Goal: Check status: Check status

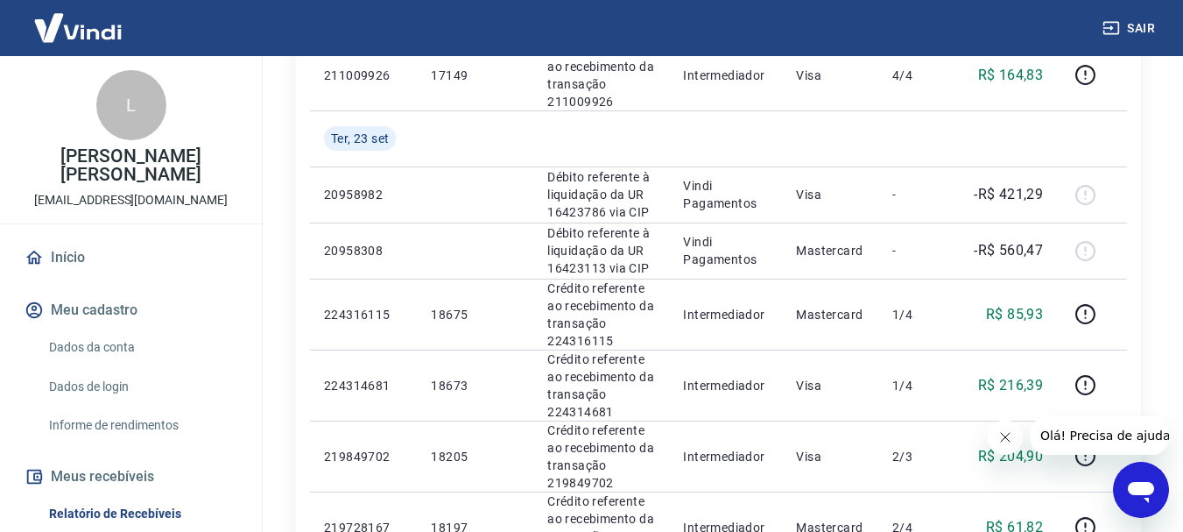
scroll to position [1226, 0]
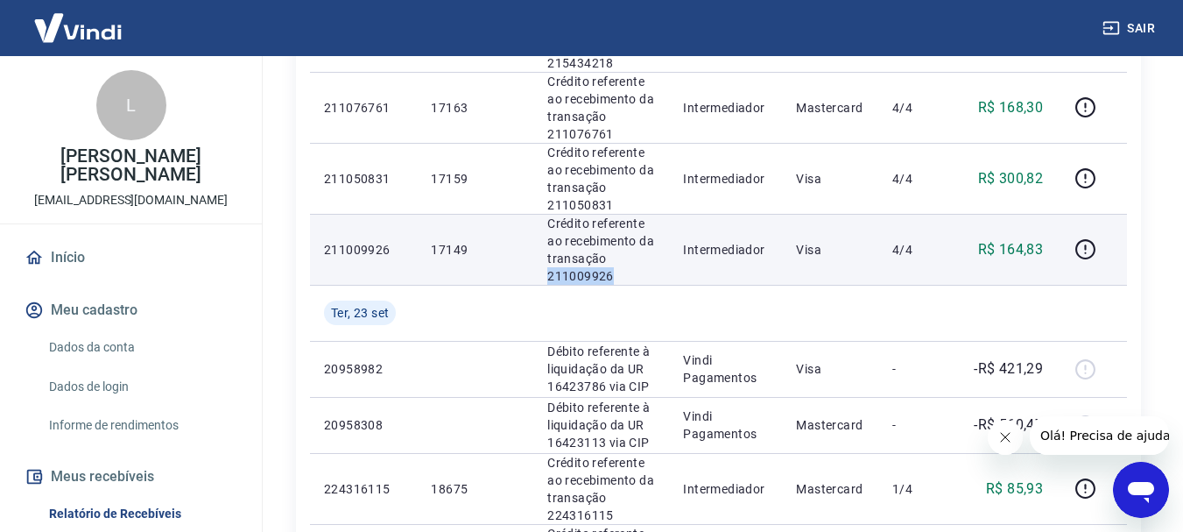
drag, startPoint x: 624, startPoint y: 271, endPoint x: 548, endPoint y: 278, distance: 75.7
click at [548, 278] on p "Crédito referente ao recebimento da transação 211009926" at bounding box center [601, 250] width 108 height 70
copy p "211009926"
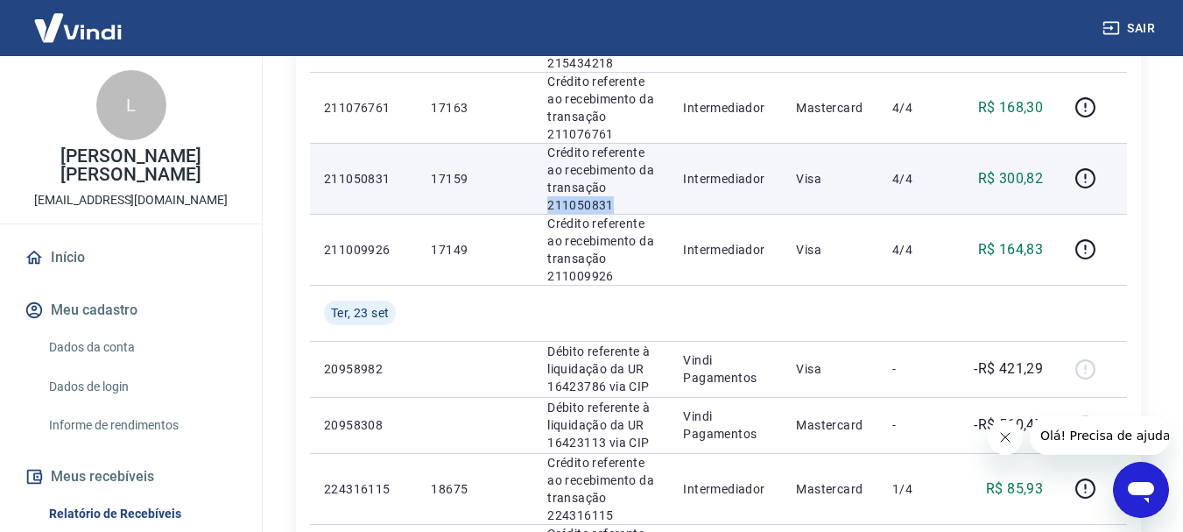
drag, startPoint x: 624, startPoint y: 203, endPoint x: 534, endPoint y: 202, distance: 89.3
click at [534, 202] on td "Crédito referente ao recebimento da transação 211050831" at bounding box center [601, 178] width 136 height 71
copy p "211050831"
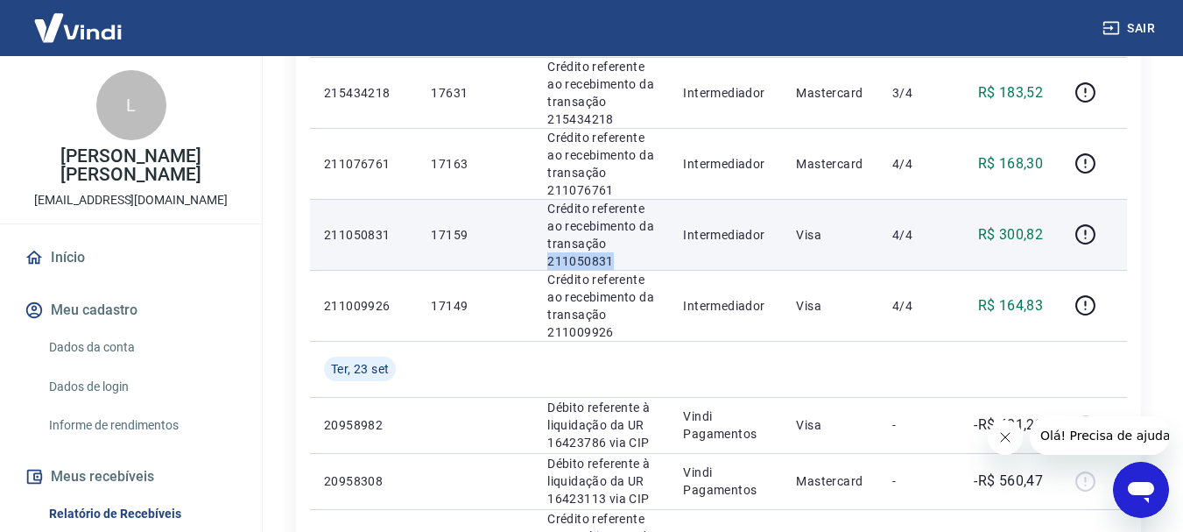
scroll to position [1138, 0]
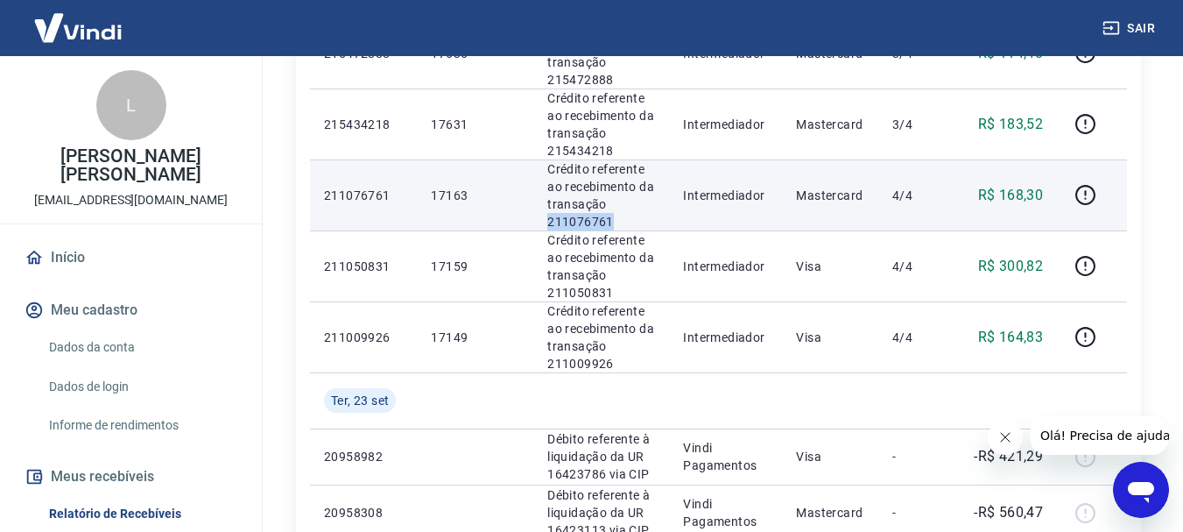
drag, startPoint x: 604, startPoint y: 228, endPoint x: 535, endPoint y: 215, distance: 70.3
click at [535, 215] on td "Crédito referente ao recebimento da transação 211076761" at bounding box center [601, 194] width 136 height 71
copy p "211076761"
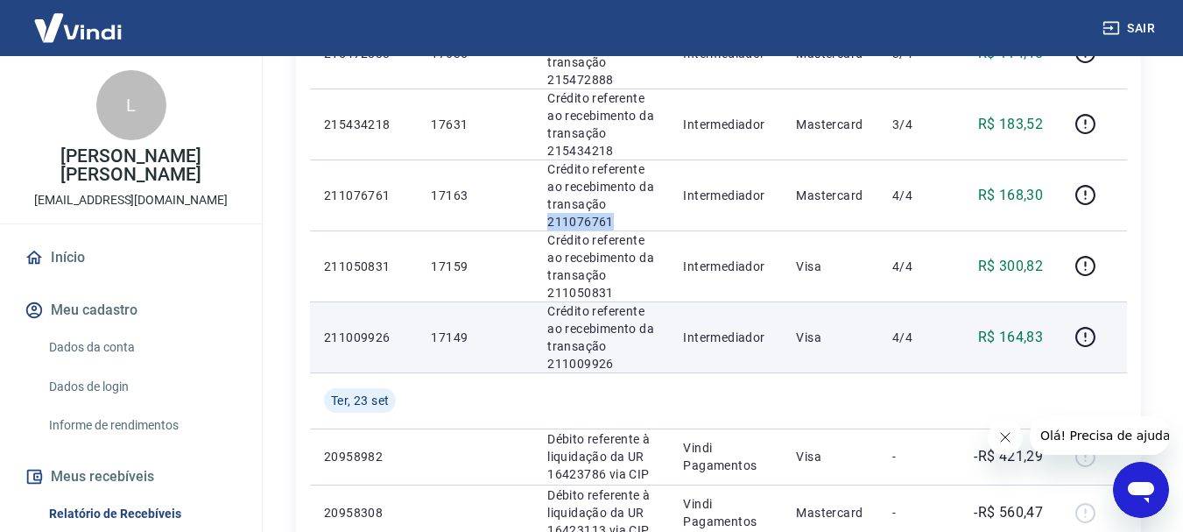
scroll to position [963, 0]
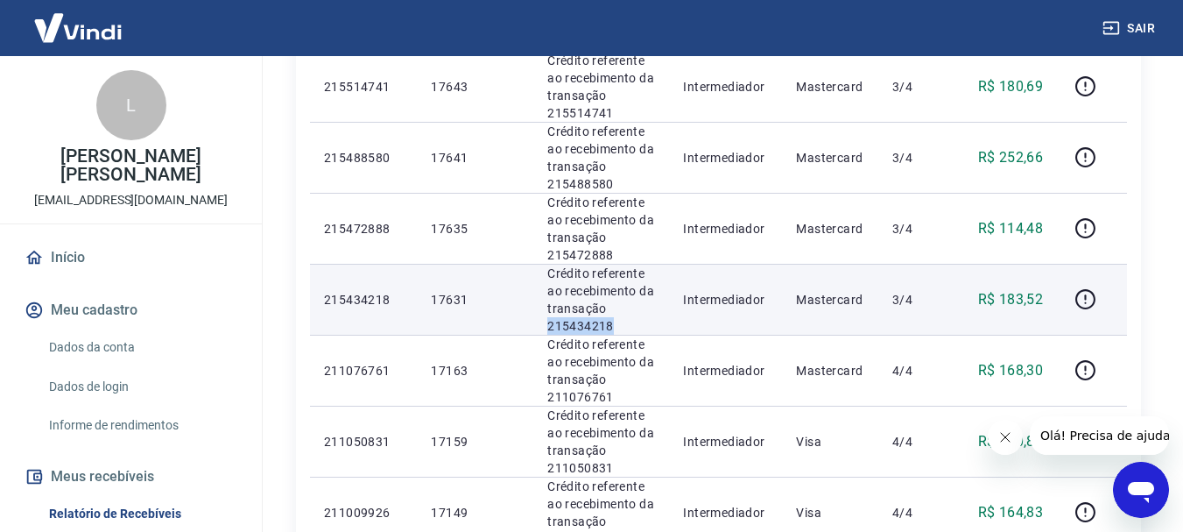
drag, startPoint x: 626, startPoint y: 328, endPoint x: 547, endPoint y: 324, distance: 78.9
click at [544, 324] on td "Crédito referente ao recebimento da transação 215434218" at bounding box center [601, 299] width 136 height 71
copy p "215434218"
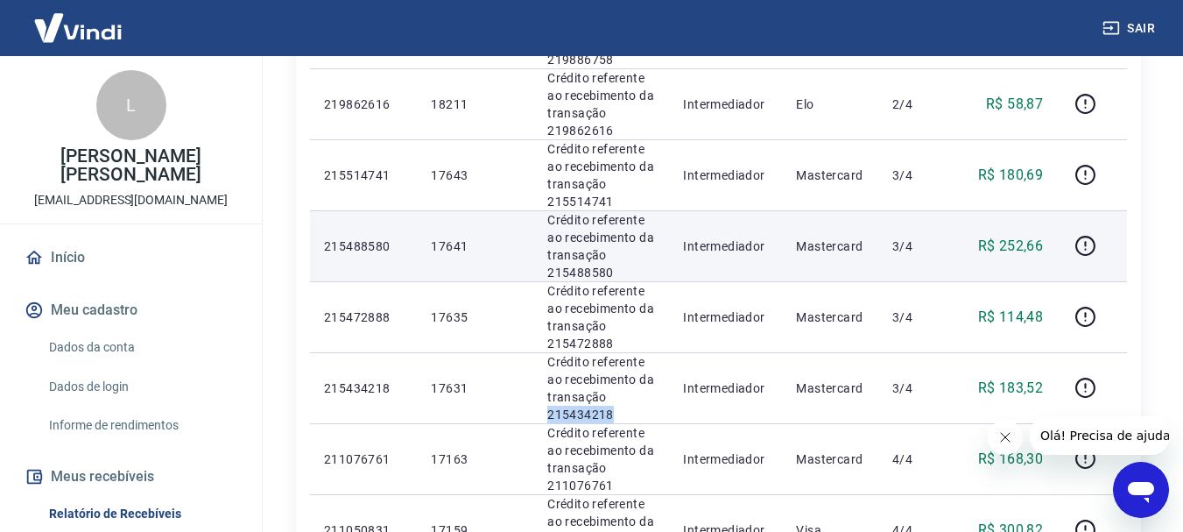
scroll to position [876, 0]
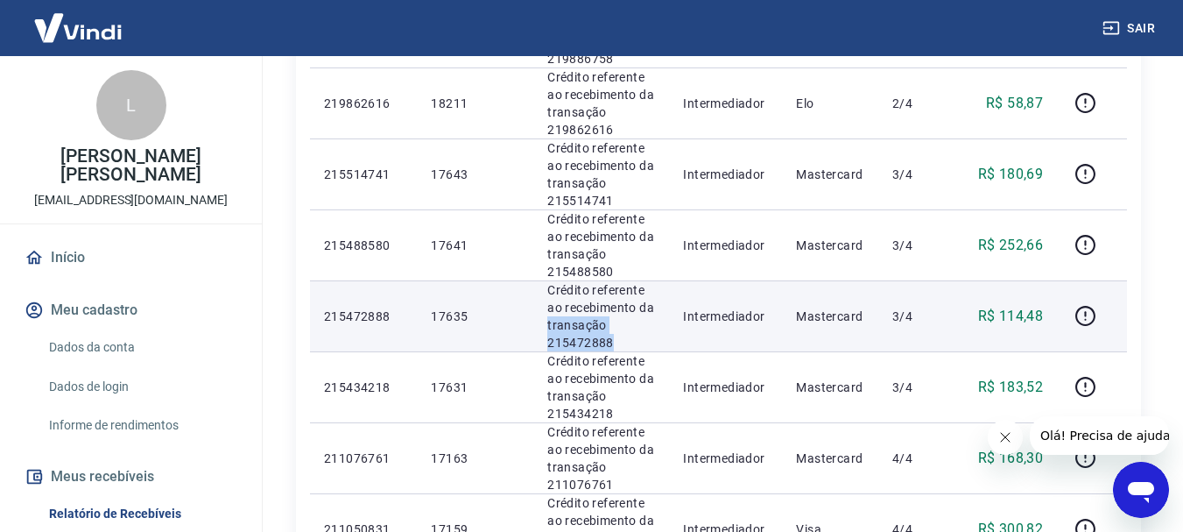
drag, startPoint x: 610, startPoint y: 348, endPoint x: 548, endPoint y: 331, distance: 63.5
click at [543, 331] on td "Crédito referente ao recebimento da transação 215472888" at bounding box center [601, 315] width 136 height 71
click at [568, 337] on p "Crédito referente ao recebimento da transação 215472888" at bounding box center [601, 316] width 108 height 70
drag, startPoint x: 624, startPoint y: 346, endPoint x: 547, endPoint y: 338, distance: 76.6
click at [547, 338] on p "Crédito referente ao recebimento da transação 215472888" at bounding box center [601, 316] width 108 height 70
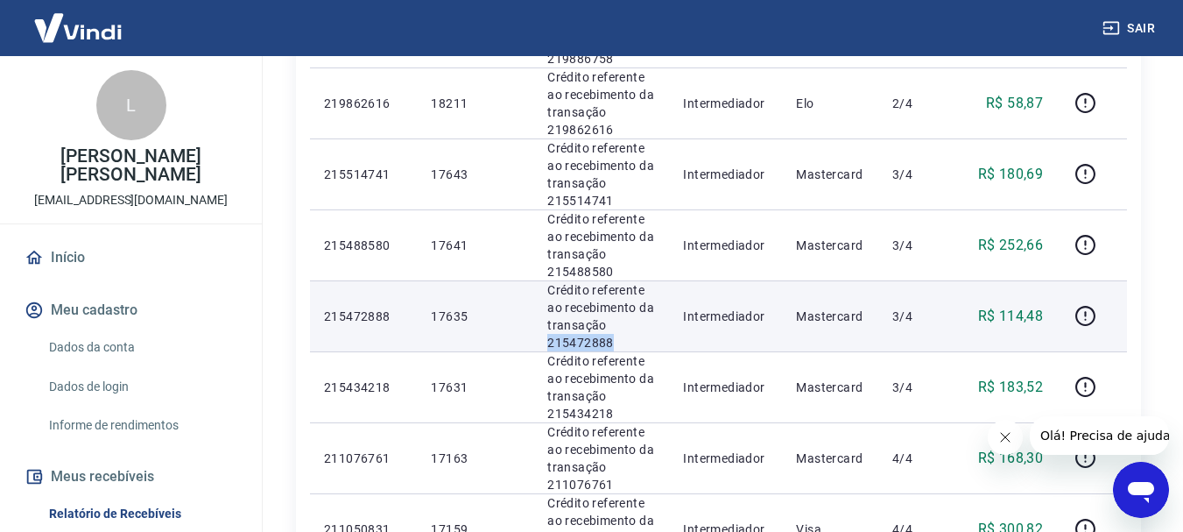
copy p "215472888"
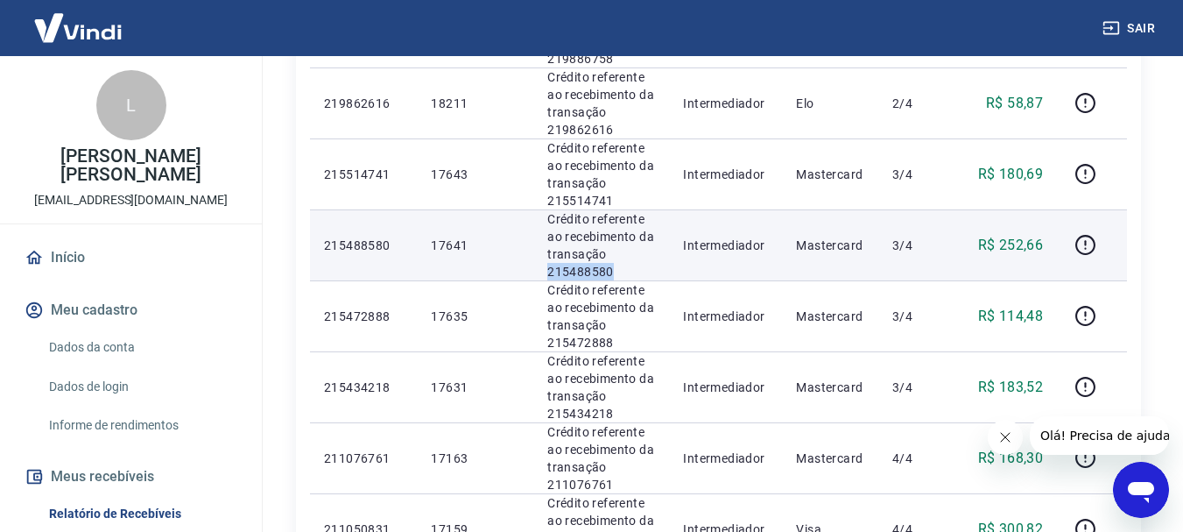
drag, startPoint x: 613, startPoint y: 266, endPoint x: 532, endPoint y: 266, distance: 80.6
click at [533, 266] on td "Crédito referente ao recebimento da transação 215488580" at bounding box center [601, 244] width 136 height 71
copy p "215488580"
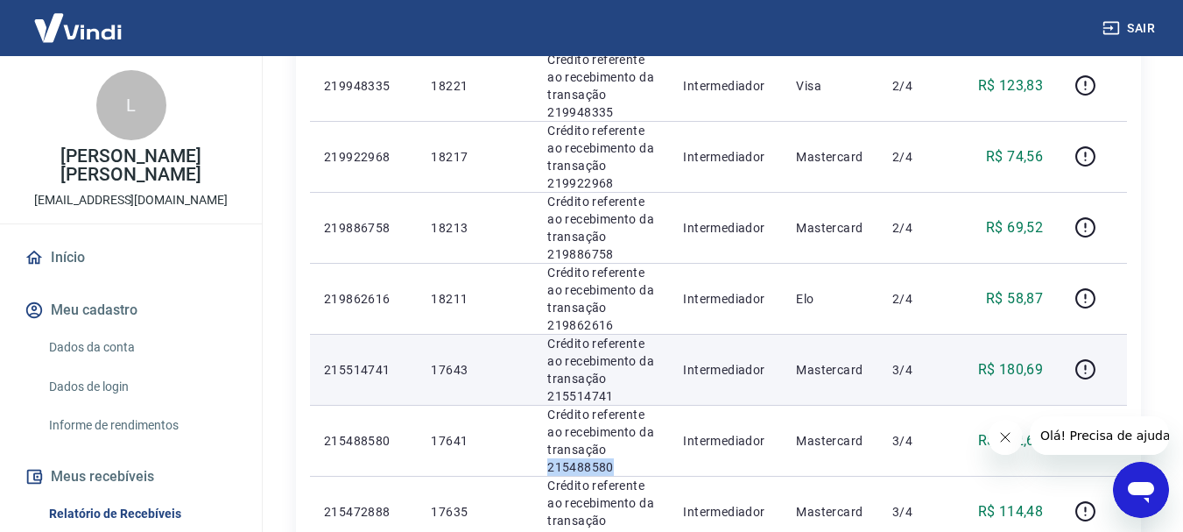
scroll to position [701, 0]
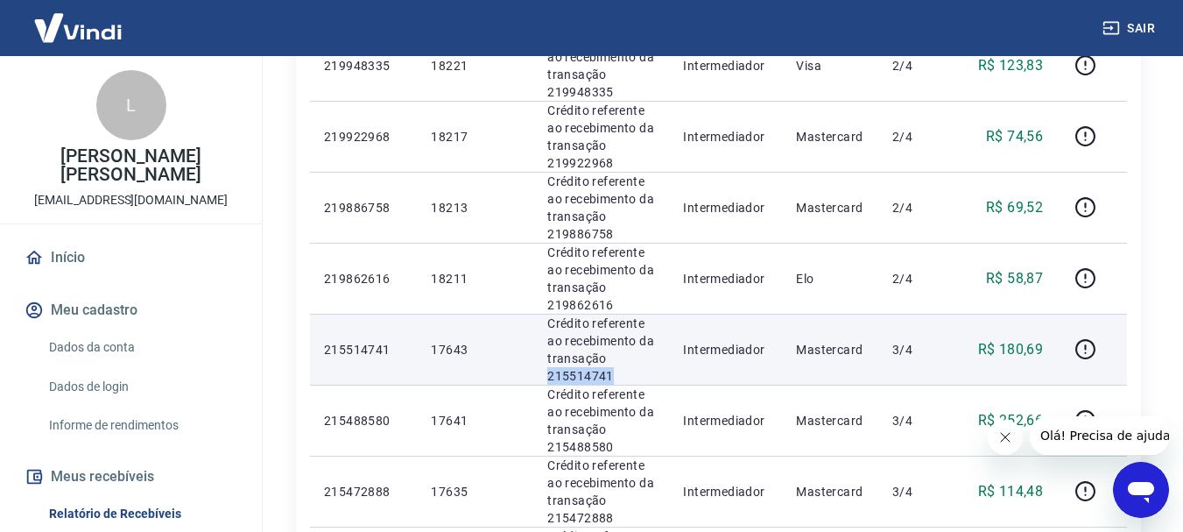
drag, startPoint x: 626, startPoint y: 374, endPoint x: 546, endPoint y: 370, distance: 79.8
click at [547, 370] on p "Crédito referente ao recebimento da transação 215514741" at bounding box center [601, 349] width 108 height 70
copy p "215514741"
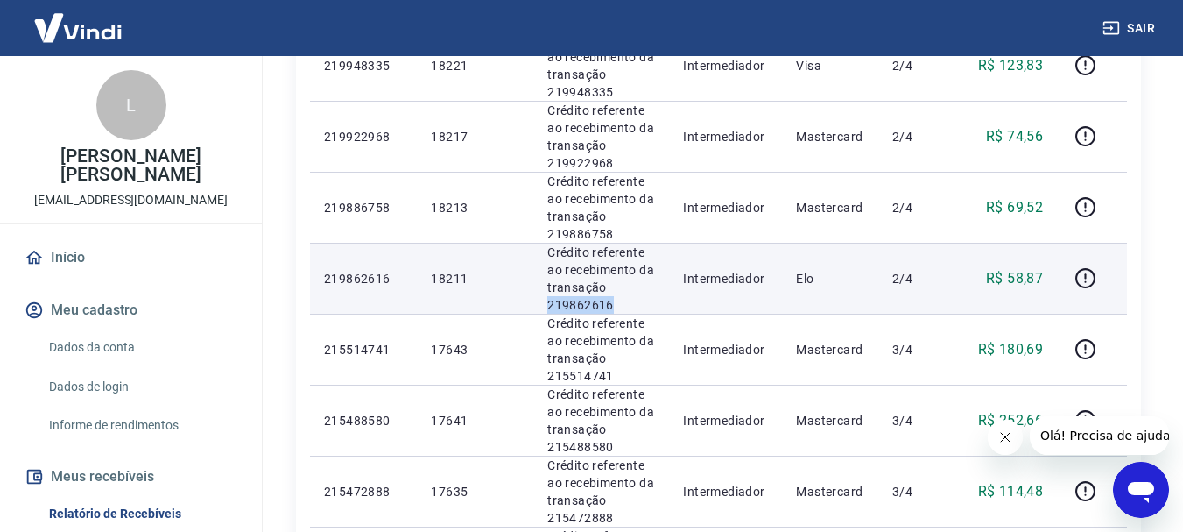
drag, startPoint x: 627, startPoint y: 307, endPoint x: 546, endPoint y: 304, distance: 80.6
click at [547, 304] on p "Crédito referente ao recebimento da transação 219862616" at bounding box center [601, 278] width 108 height 70
copy p "219862616"
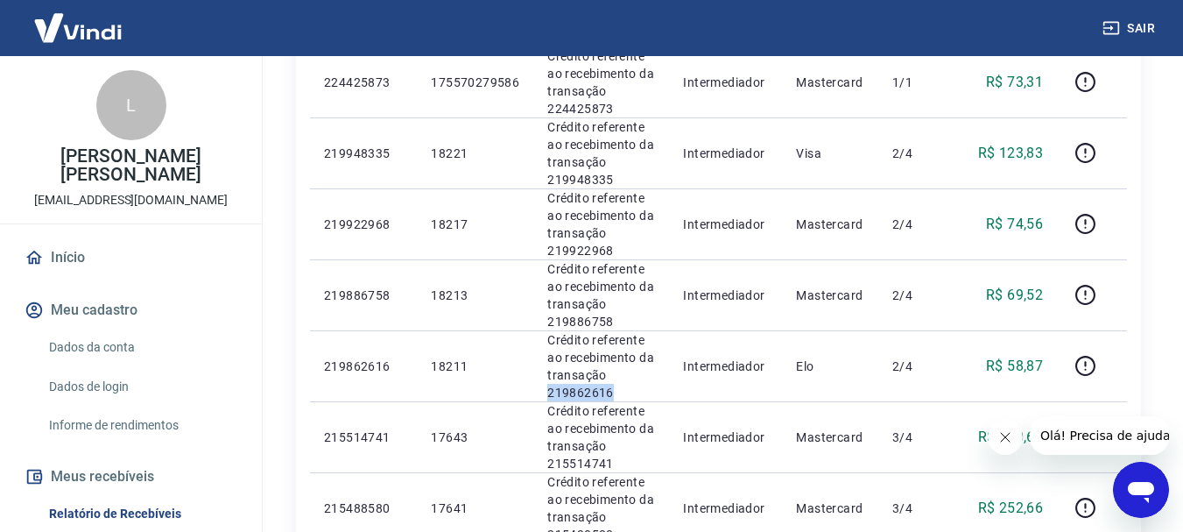
scroll to position [525, 0]
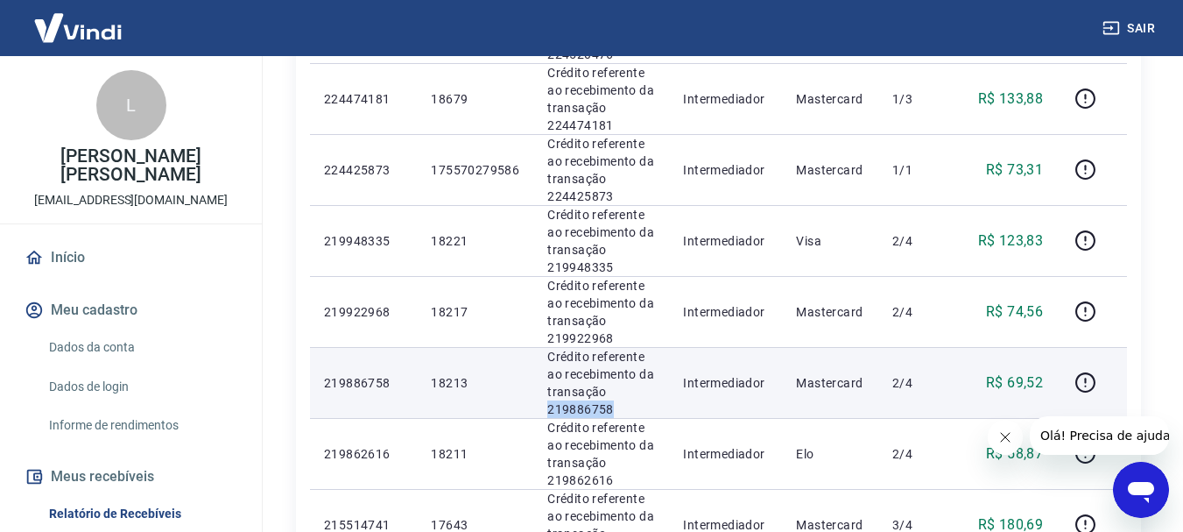
drag, startPoint x: 614, startPoint y: 414, endPoint x: 540, endPoint y: 409, distance: 73.8
click at [540, 409] on td "Crédito referente ao recebimento da transação 219886758" at bounding box center [601, 382] width 136 height 71
copy p "219886758"
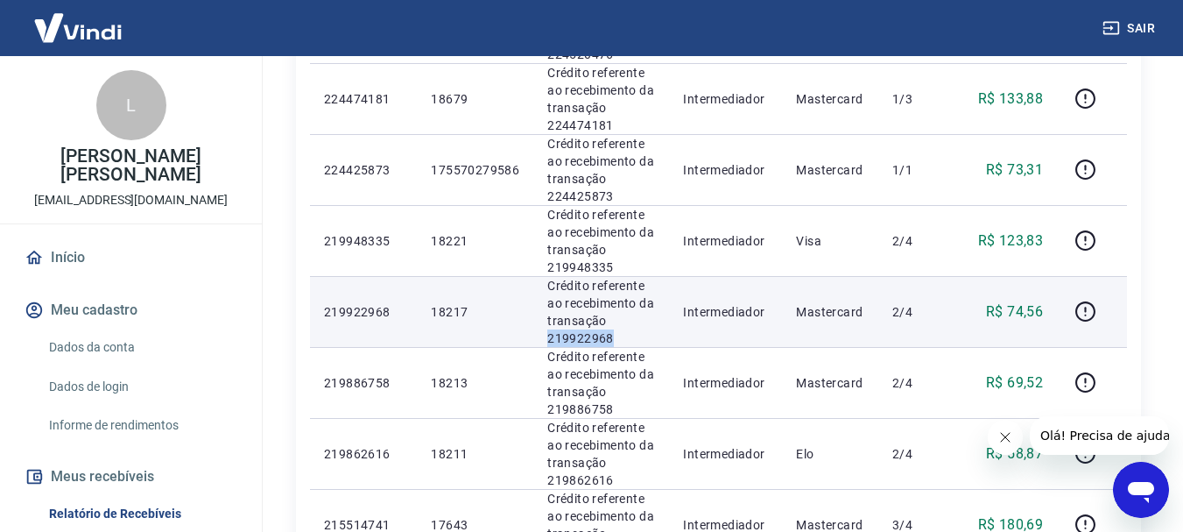
drag, startPoint x: 623, startPoint y: 336, endPoint x: 545, endPoint y: 338, distance: 78.0
click at [533, 342] on td "Crédito referente ao recebimento da transação 219922968" at bounding box center [601, 311] width 136 height 71
copy p "219922968"
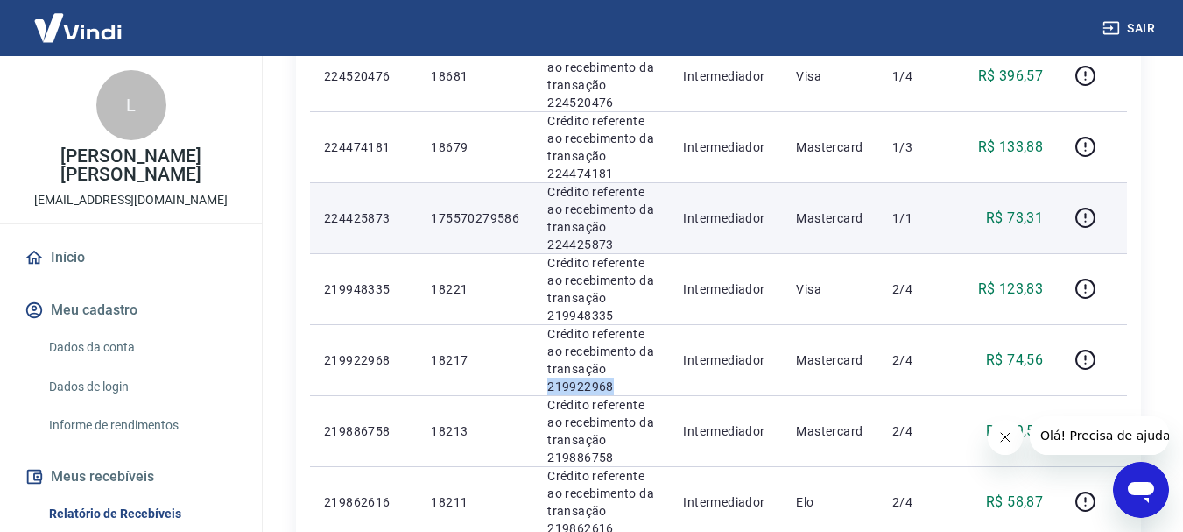
scroll to position [438, 0]
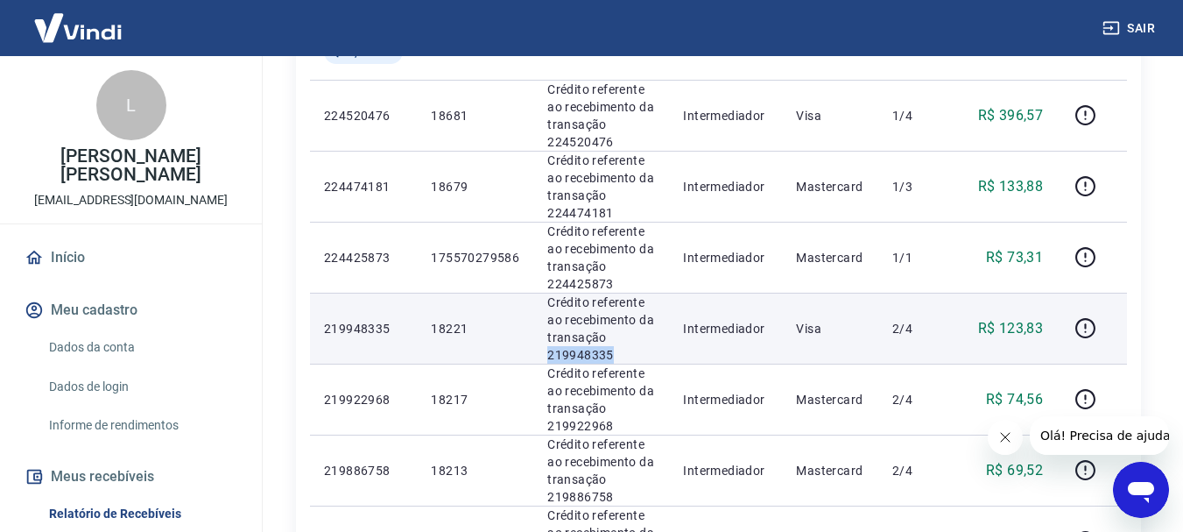
drag, startPoint x: 623, startPoint y: 350, endPoint x: 539, endPoint y: 347, distance: 83.3
click at [539, 347] on td "Crédito referente ao recebimento da transação 219948335" at bounding box center [601, 328] width 136 height 71
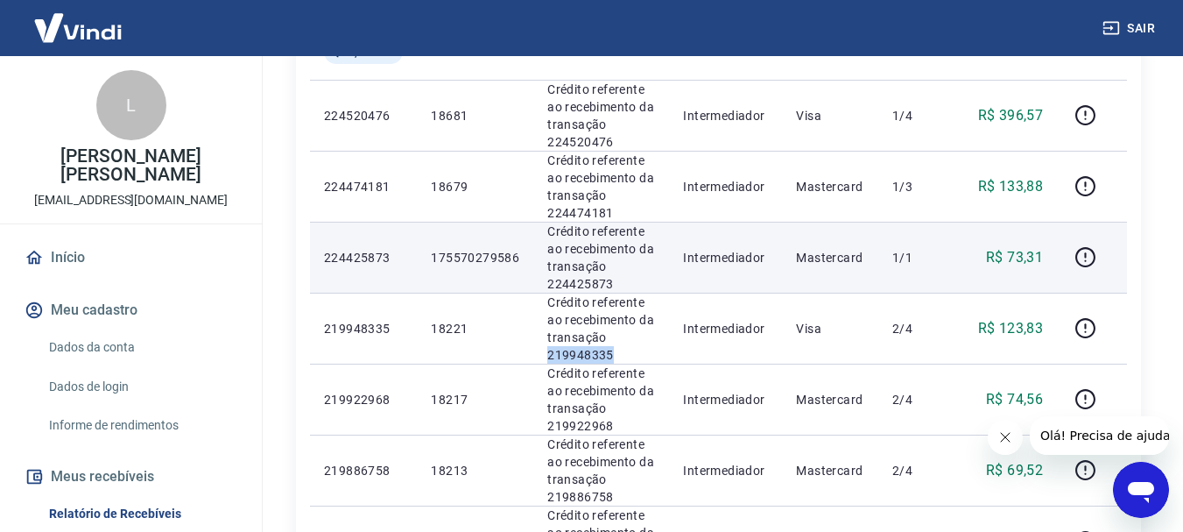
scroll to position [350, 0]
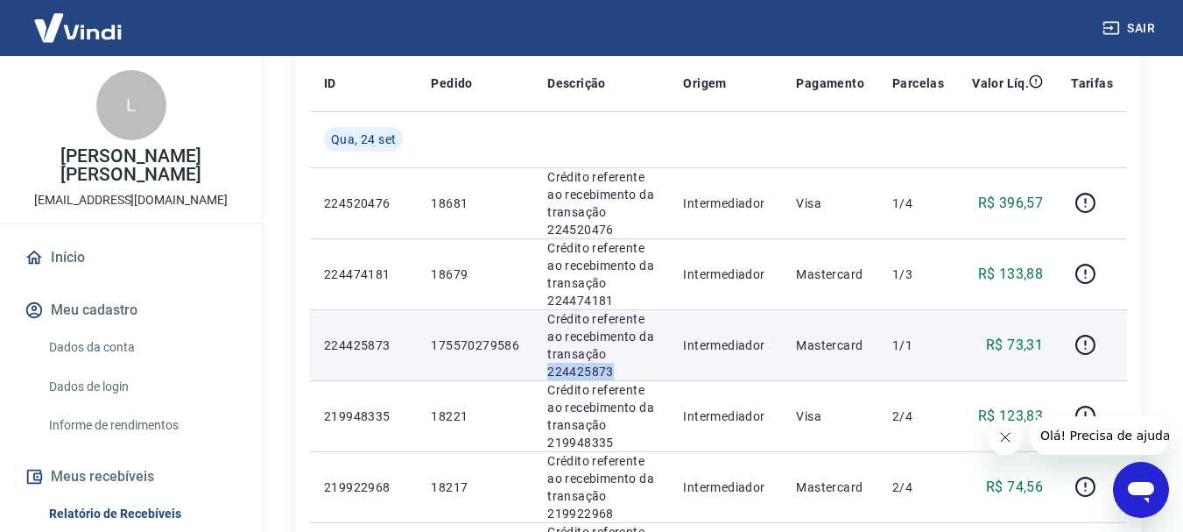
drag, startPoint x: 616, startPoint y: 373, endPoint x: 573, endPoint y: 369, distance: 43.1
click at [545, 370] on td "Crédito referente ao recebimento da transação 224425873" at bounding box center [601, 344] width 136 height 71
click at [1079, 338] on icon "button" at bounding box center [1085, 345] width 20 height 20
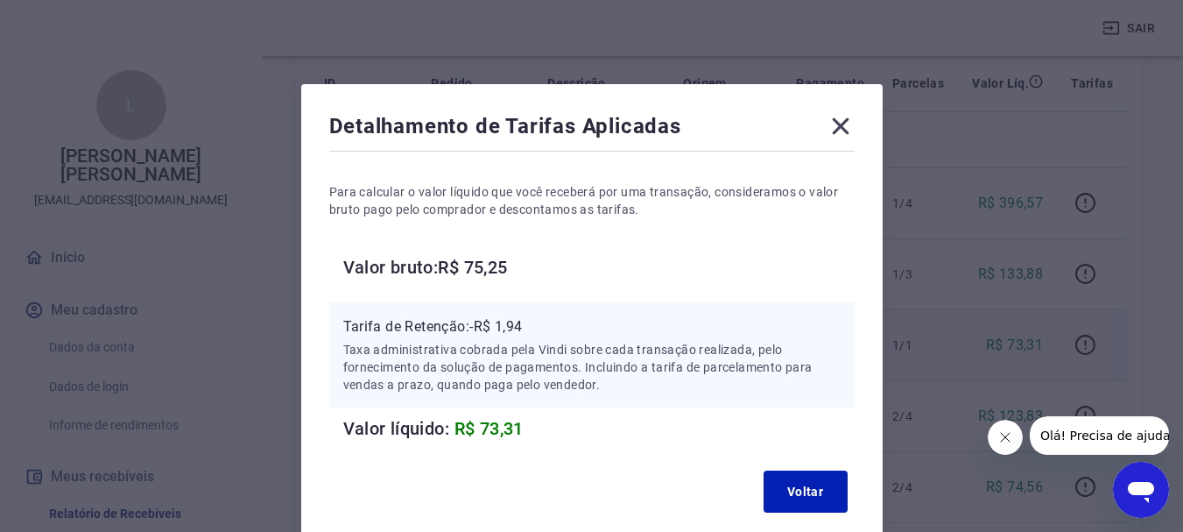
click at [834, 135] on icon at bounding box center [841, 126] width 28 height 28
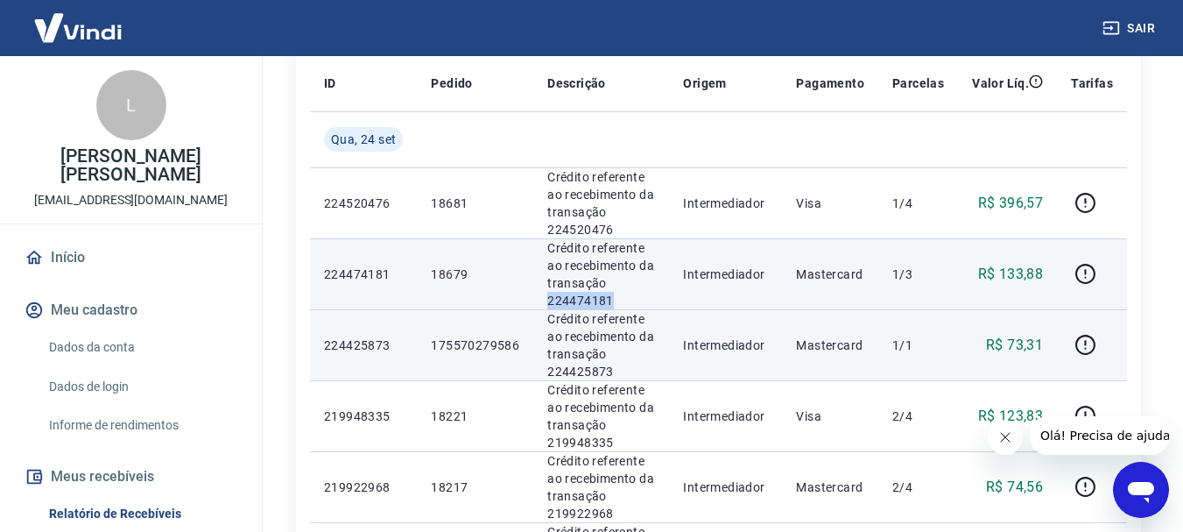
drag, startPoint x: 626, startPoint y: 300, endPoint x: 546, endPoint y: 295, distance: 79.9
click at [547, 295] on p "Crédito referente ao recebimento da transação 224474181" at bounding box center [601, 274] width 108 height 70
click at [1084, 271] on icon "button" at bounding box center [1086, 274] width 22 height 22
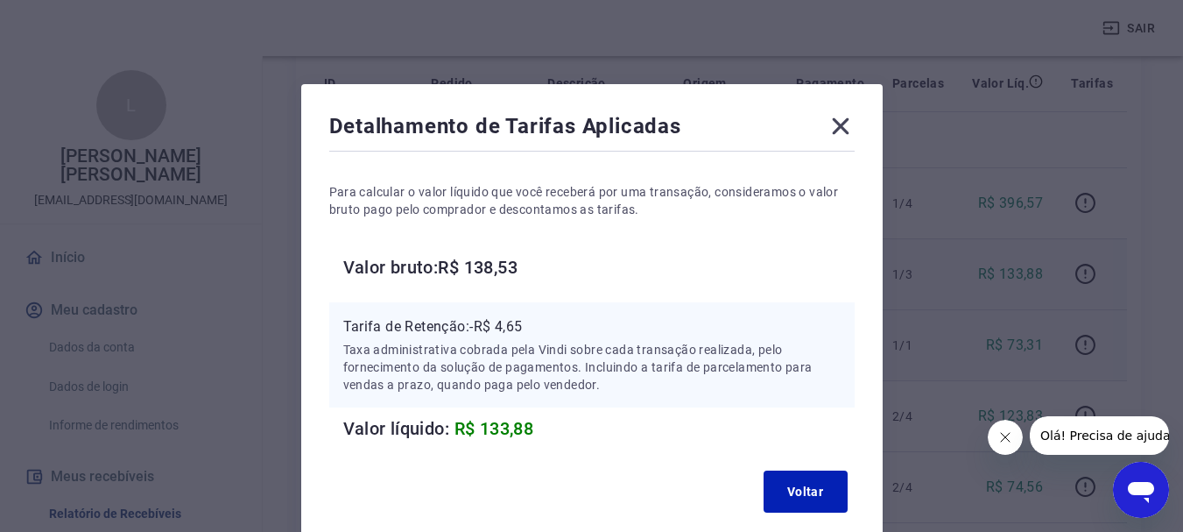
click at [846, 126] on icon at bounding box center [841, 126] width 28 height 28
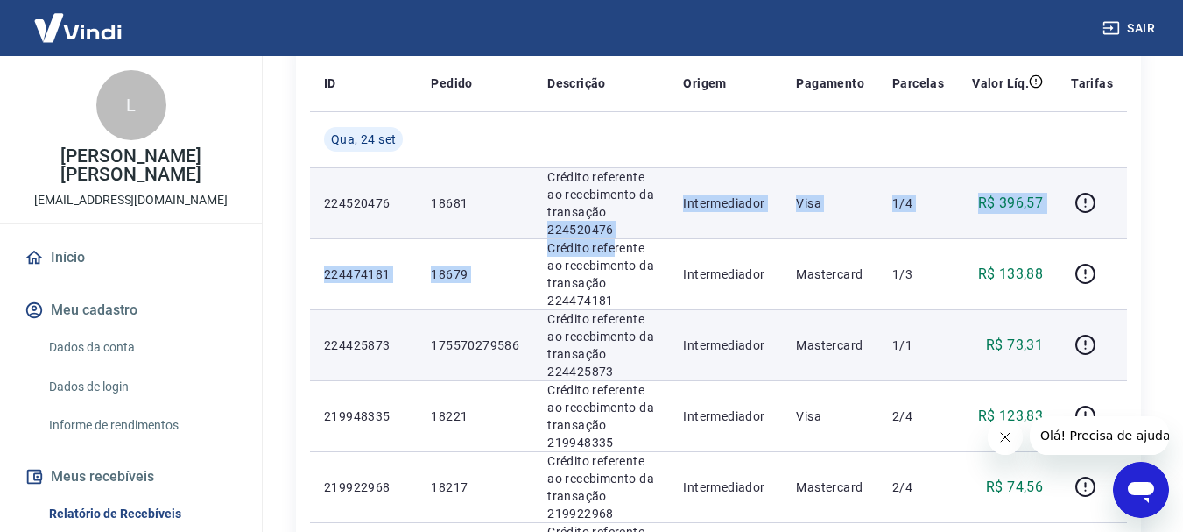
drag, startPoint x: 613, startPoint y: 238, endPoint x: 557, endPoint y: 234, distance: 56.2
click at [570, 229] on p "Crédito referente ao recebimento da transação 224520476" at bounding box center [601, 203] width 108 height 70
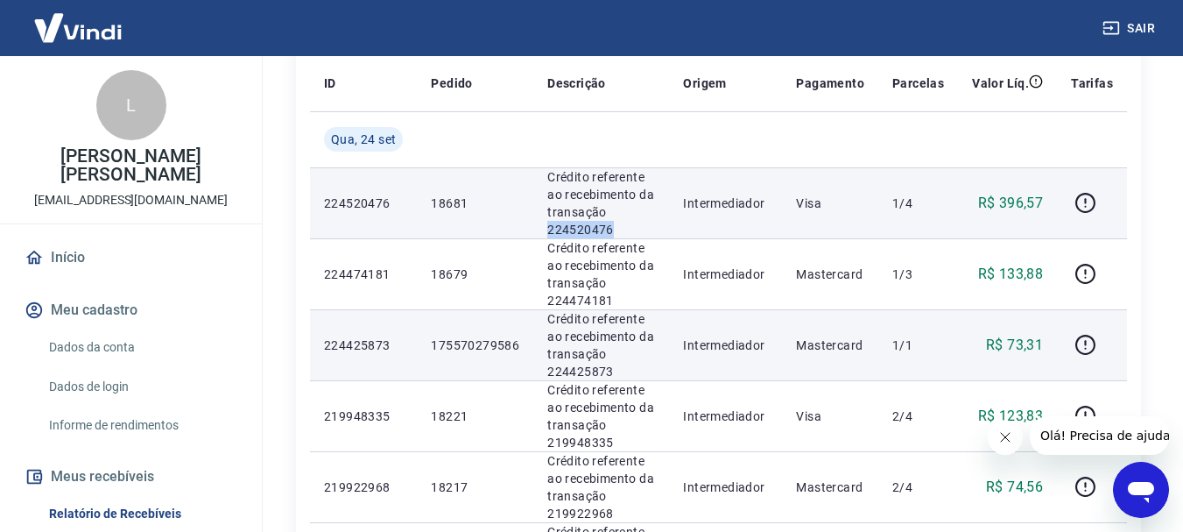
drag, startPoint x: 619, startPoint y: 232, endPoint x: 536, endPoint y: 224, distance: 83.6
click at [536, 224] on td "Crédito referente ao recebimento da transação 224520476" at bounding box center [601, 202] width 136 height 71
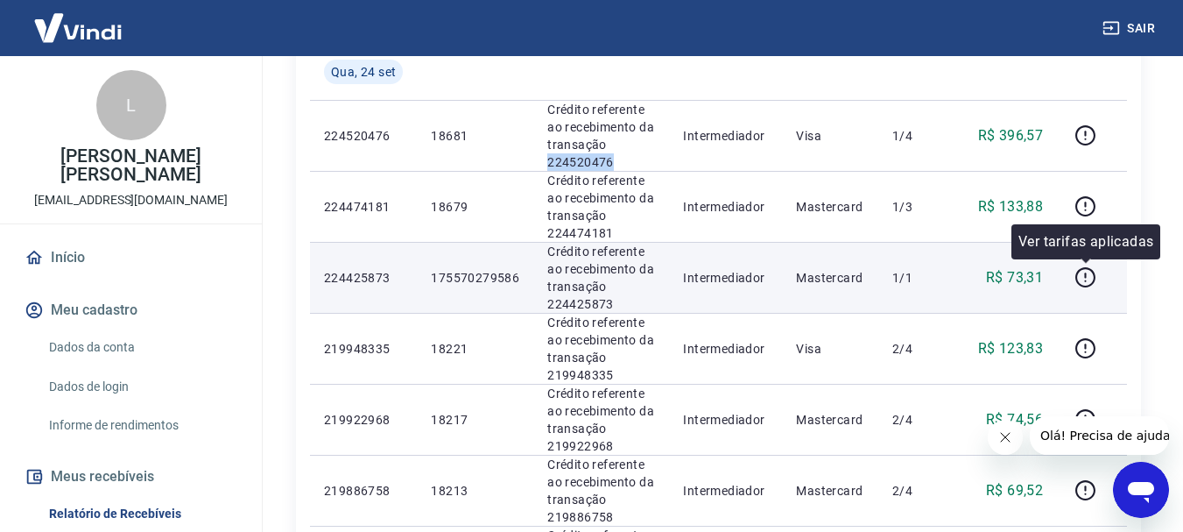
scroll to position [438, 0]
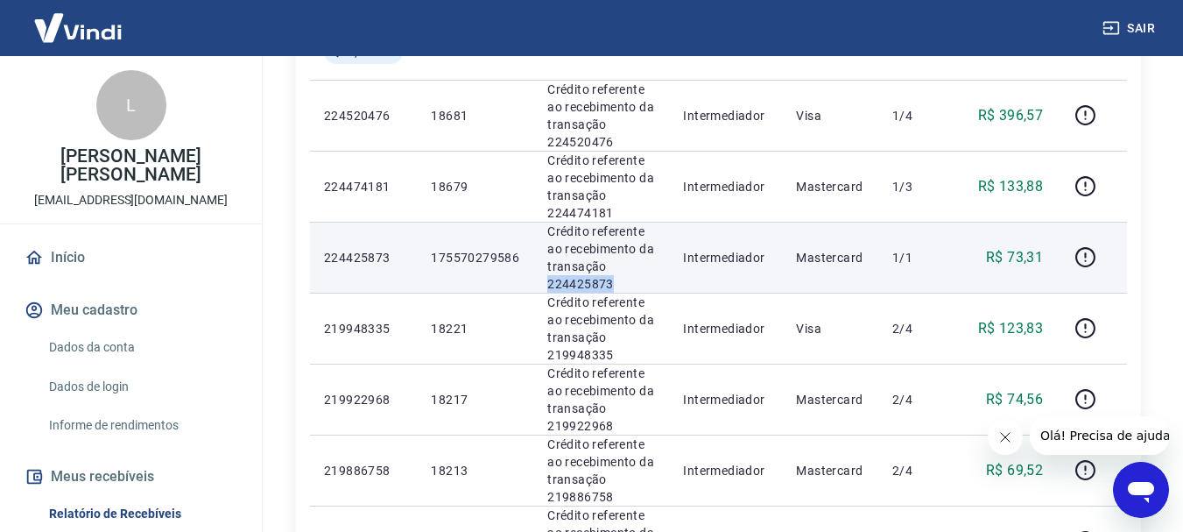
drag, startPoint x: 621, startPoint y: 277, endPoint x: 540, endPoint y: 278, distance: 80.6
click at [540, 278] on td "Crédito referente ao recebimento da transação 224425873" at bounding box center [601, 257] width 136 height 71
